Goal: Information Seeking & Learning: Learn about a topic

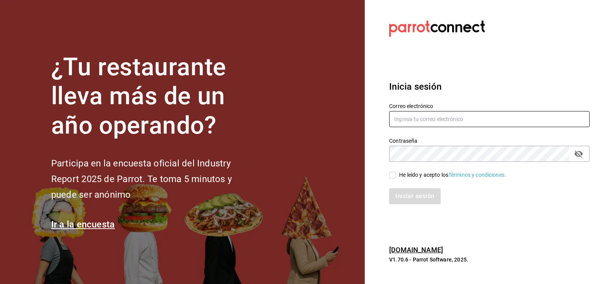
type input "CODEVALLARTA@GRUPOALME.COM"
click at [391, 176] on input "He leído y acepto los Términos y condiciones." at bounding box center [392, 175] width 7 height 7
checkbox input "true"
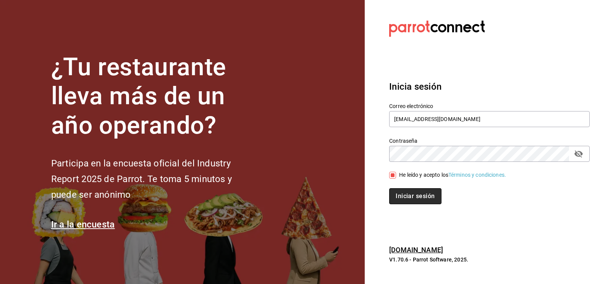
click at [404, 203] on button "Iniciar sesión" at bounding box center [415, 196] width 52 height 16
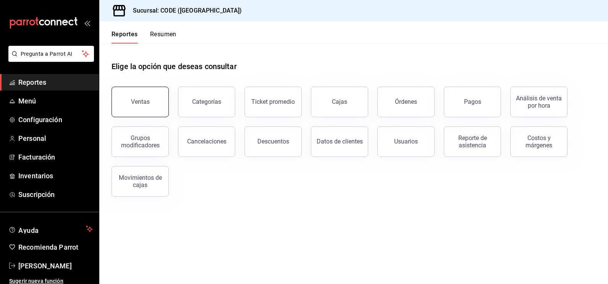
click at [144, 112] on button "Ventas" at bounding box center [140, 102] width 57 height 31
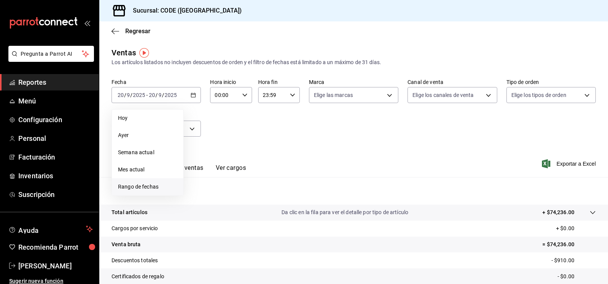
click at [150, 190] on span "Rango de fechas" at bounding box center [147, 187] width 59 height 8
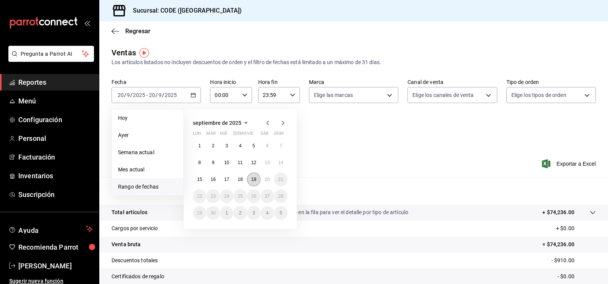
click at [256, 182] on abbr "19" at bounding box center [253, 179] width 5 height 5
drag, startPoint x: 262, startPoint y: 181, endPoint x: 267, endPoint y: 180, distance: 5.4
click at [263, 181] on button "20" at bounding box center [267, 180] width 13 height 14
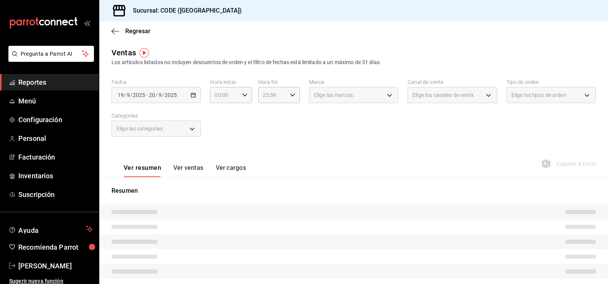
click at [313, 166] on div "Ver resumen Ver ventas Ver cargos Exportar a Excel" at bounding box center [353, 161] width 509 height 31
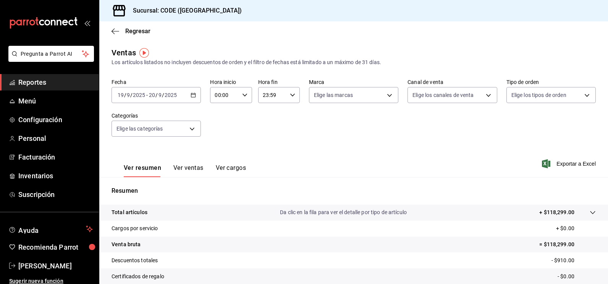
click at [240, 92] on div "00:00 Hora inicio" at bounding box center [231, 95] width 42 height 16
click at [222, 122] on span "21" at bounding box center [219, 121] width 8 height 6
type input "21:00"
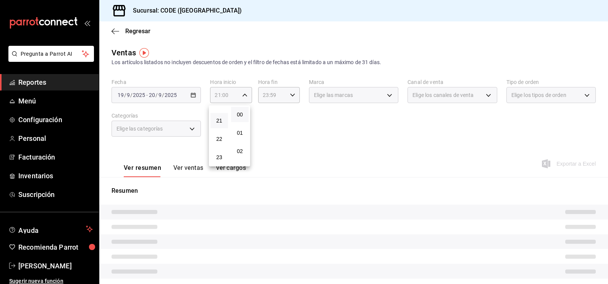
click at [284, 117] on div at bounding box center [304, 142] width 608 height 284
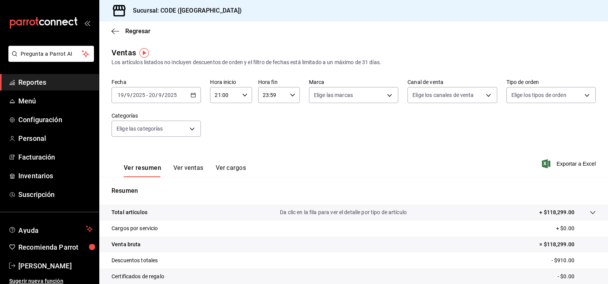
click at [290, 92] on icon "button" at bounding box center [292, 94] width 5 height 5
click at [269, 115] on button "08" at bounding box center [267, 111] width 18 height 15
click at [290, 154] on span "13" at bounding box center [287, 154] width 8 height 6
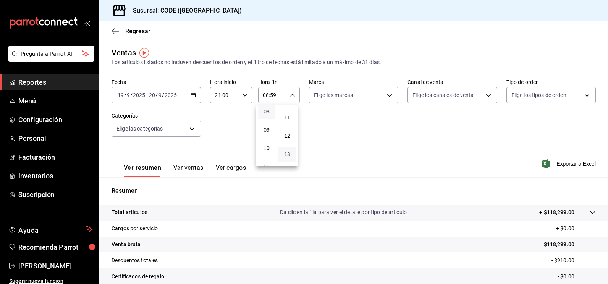
type input "08:13"
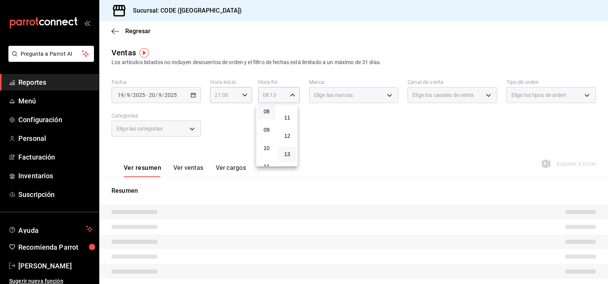
click at [390, 140] on div at bounding box center [304, 142] width 608 height 284
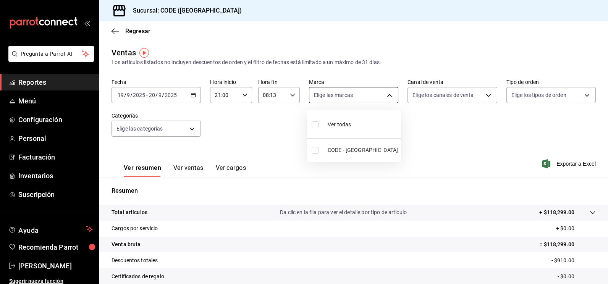
click at [378, 99] on body "Pregunta a Parrot AI Reportes Menú Configuración Personal Facturación Inventari…" at bounding box center [304, 142] width 608 height 284
click at [315, 154] on input "checkbox" at bounding box center [315, 150] width 7 height 7
checkbox input "true"
type input "b4274379-98e3-4a61-b813-167c2f875b9b"
checkbox input "true"
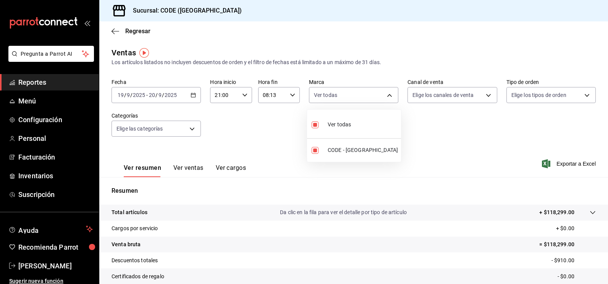
click at [428, 118] on div at bounding box center [304, 142] width 608 height 284
click at [444, 100] on body "Pregunta a Parrot AI Reportes Menú Configuración Personal Facturación Inventari…" at bounding box center [304, 142] width 608 height 284
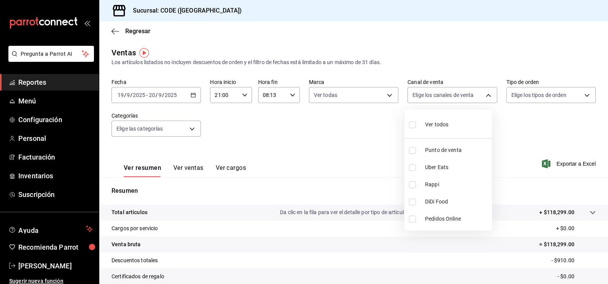
drag, startPoint x: 408, startPoint y: 152, endPoint x: 413, endPoint y: 152, distance: 5.0
click at [409, 152] on li "Punto de venta" at bounding box center [449, 150] width 88 height 17
type input "PARROT"
checkbox input "true"
click at [543, 123] on div at bounding box center [304, 142] width 608 height 284
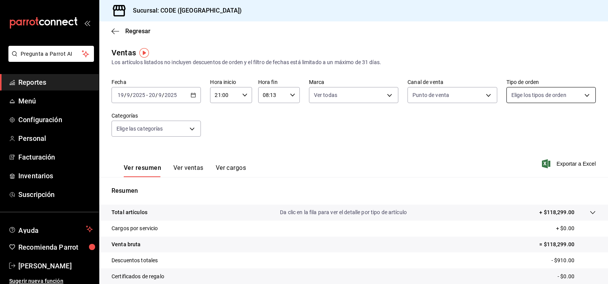
click at [529, 103] on body "Pregunta a Parrot AI Reportes Menú Configuración Personal Facturación Inventari…" at bounding box center [304, 142] width 608 height 284
click at [508, 151] on input "checkbox" at bounding box center [510, 150] width 7 height 7
checkbox input "true"
type input "5e044743-194e-4ac1-a373-21a517007421"
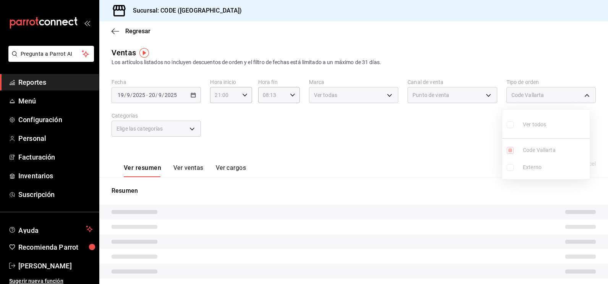
drag, startPoint x: 436, startPoint y: 156, endPoint x: 415, endPoint y: 156, distance: 21.0
click at [436, 156] on div at bounding box center [304, 142] width 608 height 284
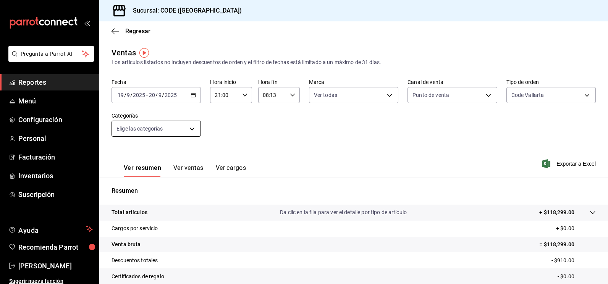
click at [194, 127] on body "Pregunta a Parrot AI Reportes Menú Configuración Personal Facturación Inventari…" at bounding box center [304, 142] width 608 height 284
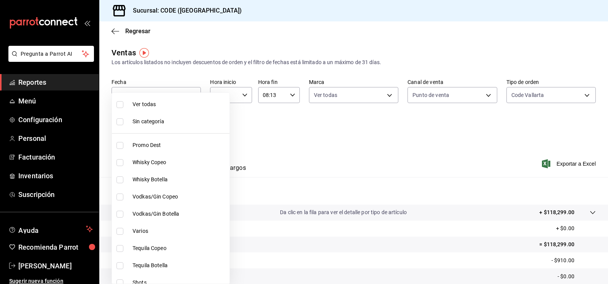
click at [119, 106] on input "checkbox" at bounding box center [120, 104] width 7 height 7
checkbox input "true"
type input "f391cf47-fcb9-47d4-a0a8-cb8543f6f021,4bb38f7e-a5c0-4edd-b3a9-4b6ffc0329f0,fb8a9…"
checkbox input "true"
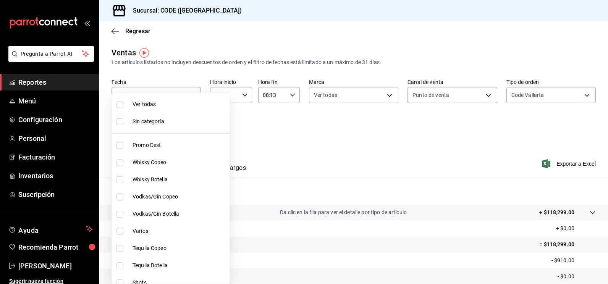
checkbox input "true"
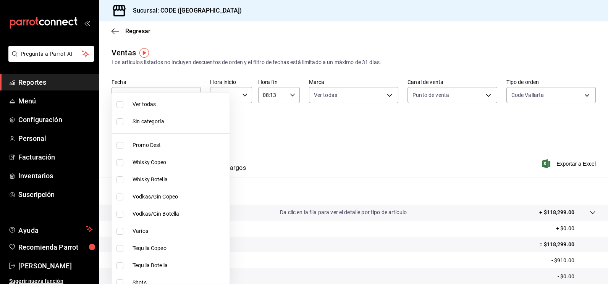
checkbox input "true"
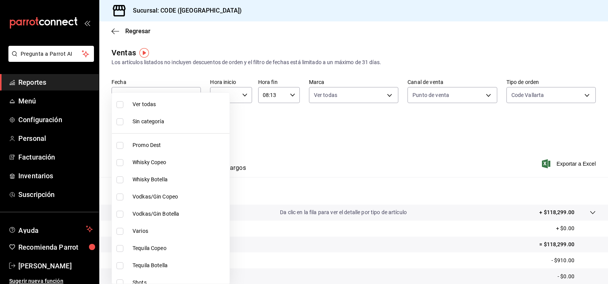
checkbox input "true"
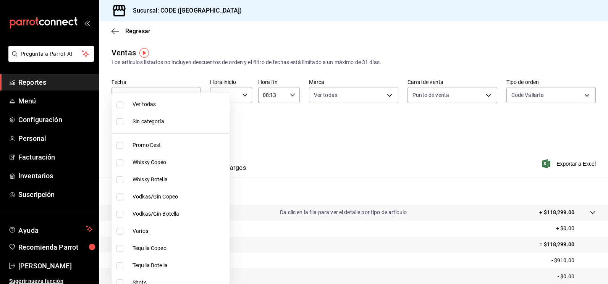
checkbox input "true"
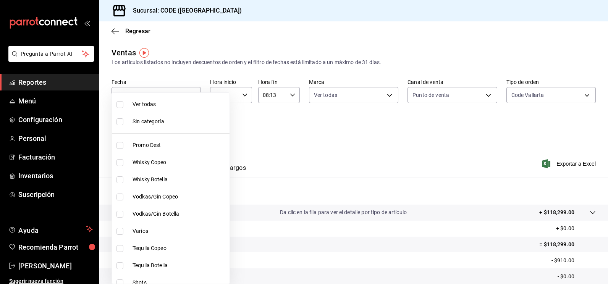
checkbox input "true"
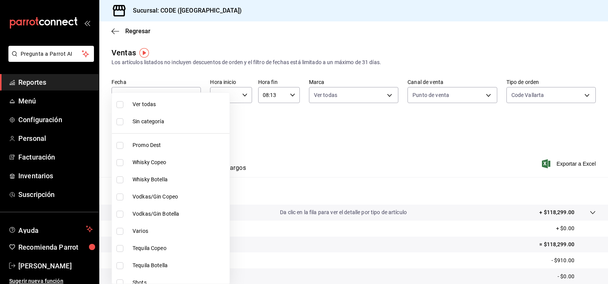
checkbox input "true"
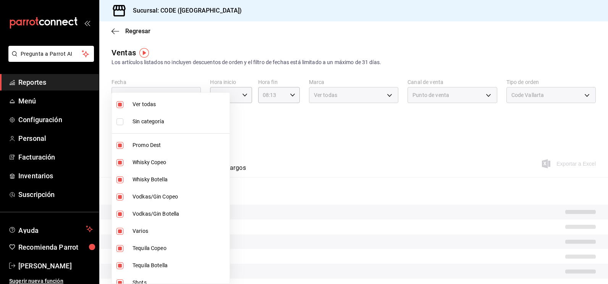
click at [122, 126] on li "Sin categoría" at bounding box center [171, 121] width 118 height 17
checkbox input "true"
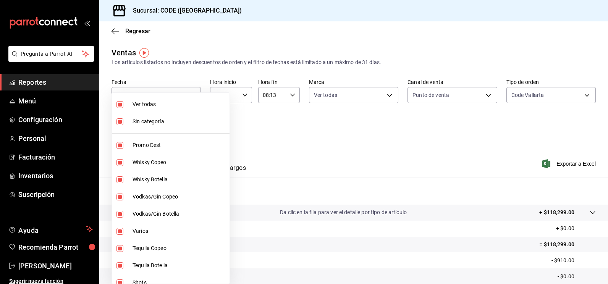
click at [292, 139] on div at bounding box center [304, 142] width 608 height 284
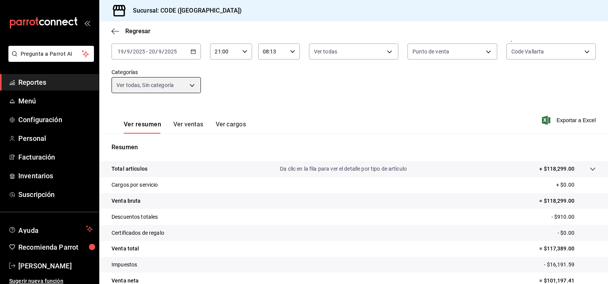
scroll to position [43, 0]
drag, startPoint x: 526, startPoint y: 155, endPoint x: 382, endPoint y: 133, distance: 145.8
click at [382, 133] on div "Ver resumen Ver ventas Ver cargos Exportar a Excel" at bounding box center [353, 118] width 509 height 31
click at [275, 86] on div "Fecha [DATE] [DATE] - [DATE] [DATE] Hora inicio 21:00 Hora inicio Hora fin 08:1…" at bounding box center [354, 69] width 485 height 67
click at [51, 86] on span "Reportes" at bounding box center [55, 82] width 75 height 10
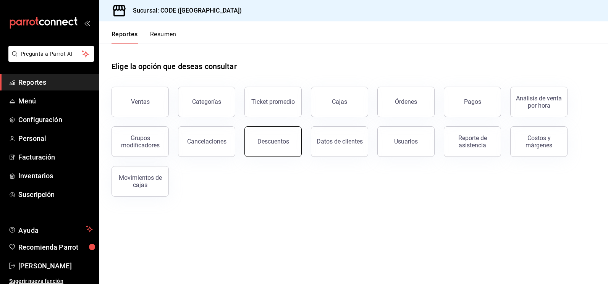
click at [262, 141] on div "Descuentos" at bounding box center [274, 141] width 32 height 7
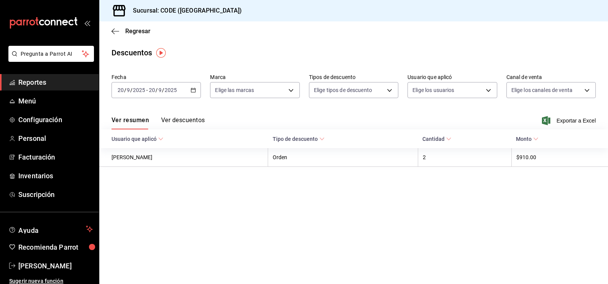
click at [194, 121] on button "Ver descuentos" at bounding box center [183, 123] width 44 height 13
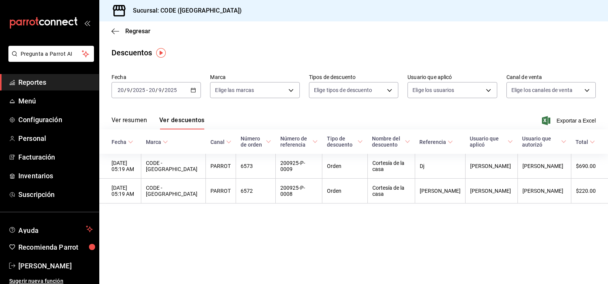
click at [562, 219] on main "Regresar Descuentos Fecha [DATE] [DATE] - [DATE] [DATE] Marca Elige las marcas …" at bounding box center [353, 152] width 509 height 263
click at [300, 235] on main "Regresar Descuentos Fecha [DATE] [DATE] - [DATE] [DATE] Marca Elige las marcas …" at bounding box center [353, 152] width 509 height 263
click at [168, 218] on main "Regresar Descuentos Fecha [DATE] [DATE] - [DATE] [DATE] Marca Elige las marcas …" at bounding box center [353, 152] width 509 height 263
click at [41, 173] on span "Inventarios" at bounding box center [55, 176] width 75 height 10
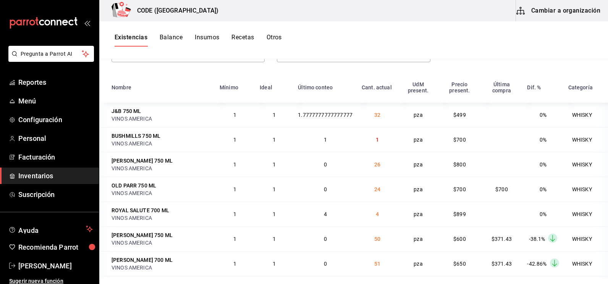
scroll to position [38, 0]
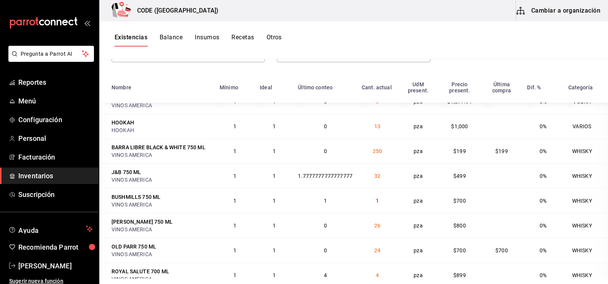
click at [33, 173] on span "Inventarios" at bounding box center [55, 176] width 75 height 10
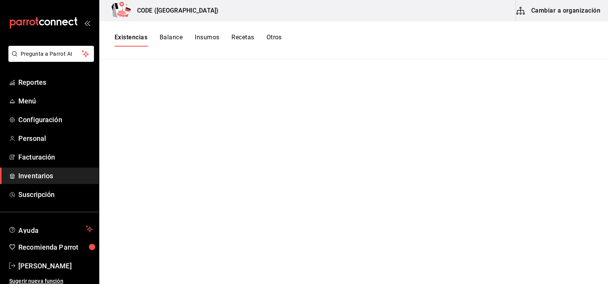
click at [300, 102] on main at bounding box center [353, 169] width 509 height 220
click at [177, 39] on button "Balance" at bounding box center [171, 40] width 23 height 13
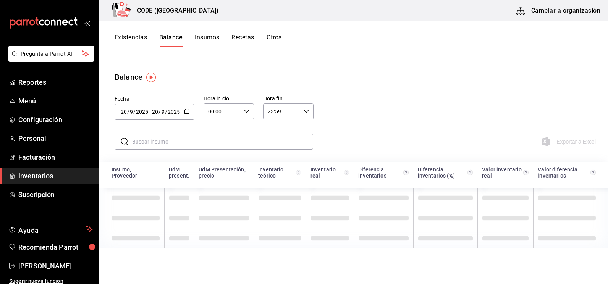
click at [141, 36] on button "Existencias" at bounding box center [131, 40] width 32 height 13
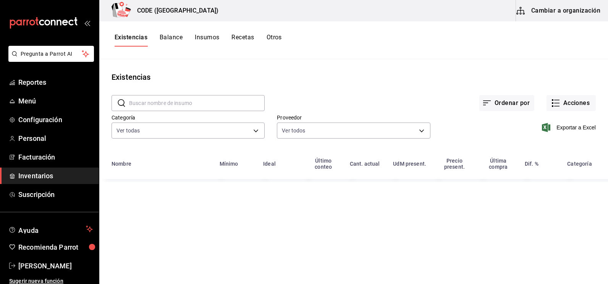
click at [271, 63] on main "Existencias ​ ​ Ordenar por Acciones Categoría Ver todas 7625fb74-ce78-458f-b8a…" at bounding box center [353, 169] width 509 height 220
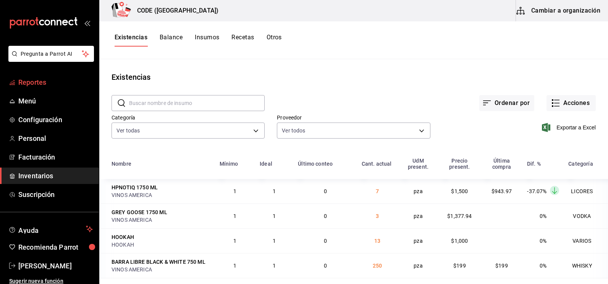
click at [36, 84] on span "Reportes" at bounding box center [55, 82] width 75 height 10
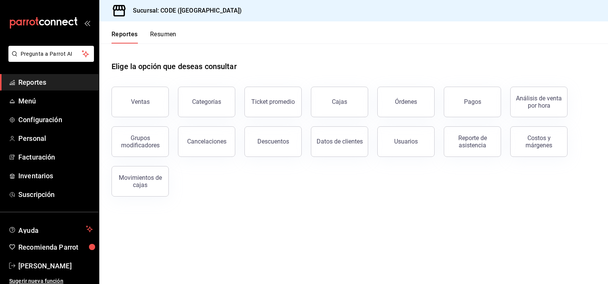
click at [291, 192] on div "Ventas Categorías Ticket promedio Cajas Órdenes Pagos Análisis de venta por hor…" at bounding box center [349, 137] width 494 height 119
click at [323, 221] on main "Elige la opción que deseas consultar Ventas Categorías Ticket promedio Cajas Ór…" at bounding box center [353, 164] width 509 height 241
drag, startPoint x: 323, startPoint y: 221, endPoint x: 222, endPoint y: 213, distance: 101.2
click at [222, 213] on main "Elige la opción que deseas consultar Ventas Categorías Ticket promedio Cajas Ór…" at bounding box center [353, 164] width 509 height 241
click at [254, 195] on div "Ventas Categorías Ticket promedio Cajas Órdenes Pagos Análisis de venta por hor…" at bounding box center [349, 137] width 494 height 119
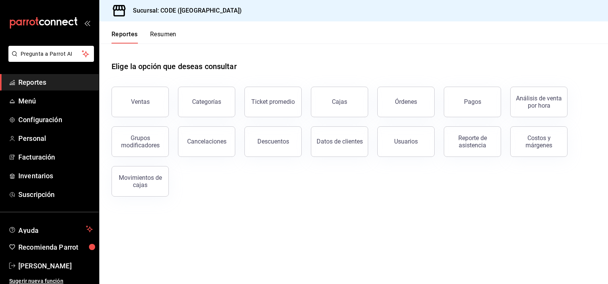
click at [357, 68] on div "Elige la opción que deseas consultar" at bounding box center [354, 61] width 485 height 34
click at [388, 190] on div "Ventas Categorías Ticket promedio Cajas Órdenes Pagos Análisis de venta por hor…" at bounding box center [349, 137] width 494 height 119
drag, startPoint x: 393, startPoint y: 177, endPoint x: 340, endPoint y: 186, distance: 54.0
click at [342, 186] on div "Ventas Categorías Ticket promedio Cajas Órdenes Pagos Análisis de venta por hor…" at bounding box center [349, 137] width 494 height 119
